Goal: Information Seeking & Learning: Find specific fact

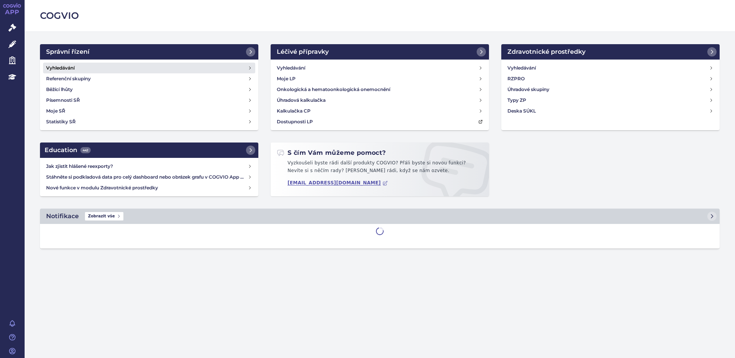
click at [58, 69] on h4 "Vyhledávání" at bounding box center [60, 68] width 28 height 8
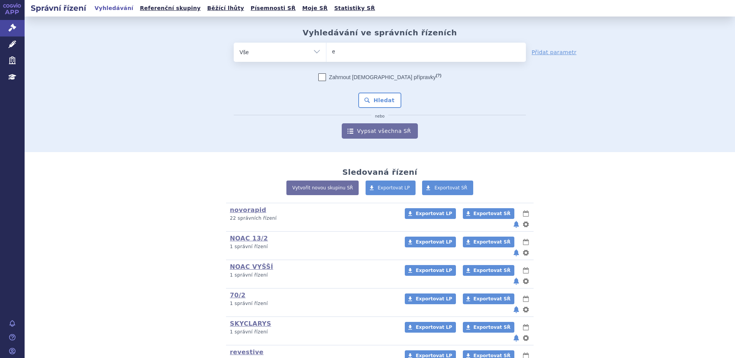
type input "ev"
type input "evry"
type input "evrys"
type input "evrysdi"
select select "evrysdi"
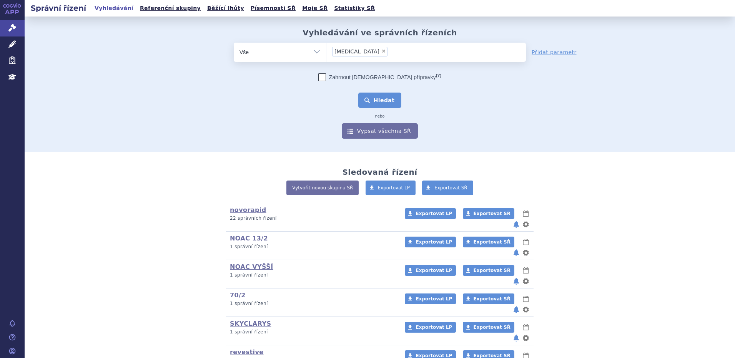
click at [389, 97] on button "Hledat" at bounding box center [379, 100] width 43 height 15
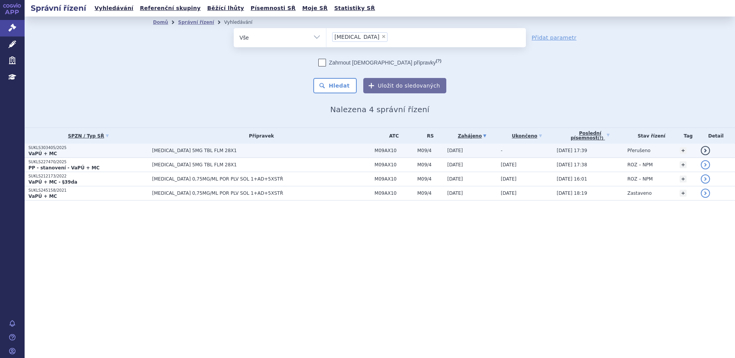
click at [63, 151] on p "VaPÚ + MC" at bounding box center [88, 154] width 120 height 6
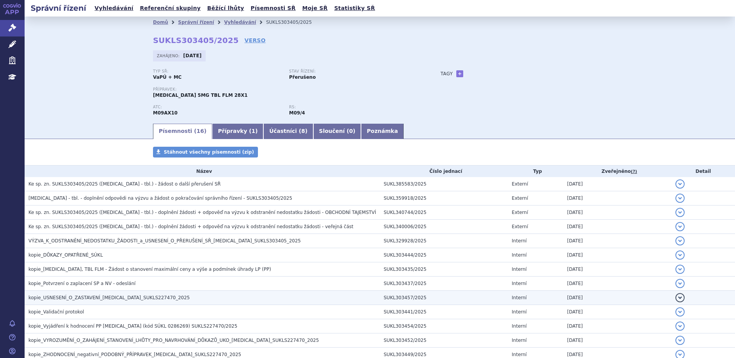
click at [80, 297] on span "kopie_USNESENÍ_O_ZASTAVENÍ_[MEDICAL_DATA]_SUKLS227470_2025" at bounding box center [108, 297] width 161 height 5
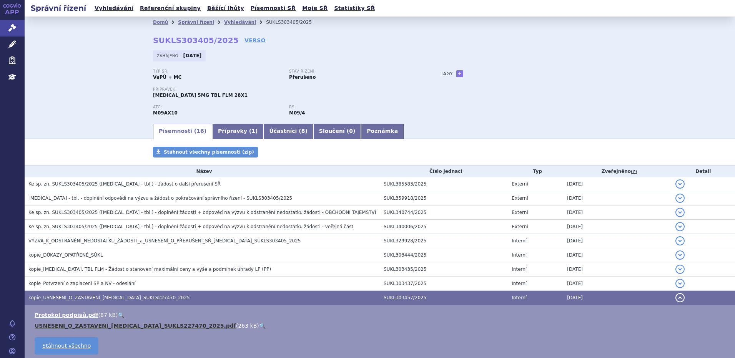
click at [76, 324] on link "USNESENÍ_O_ZASTAVENÍ_[MEDICAL_DATA]_SUKLS227470_2025.pdf" at bounding box center [135, 326] width 201 height 6
